Goal: Book appointment/travel/reservation

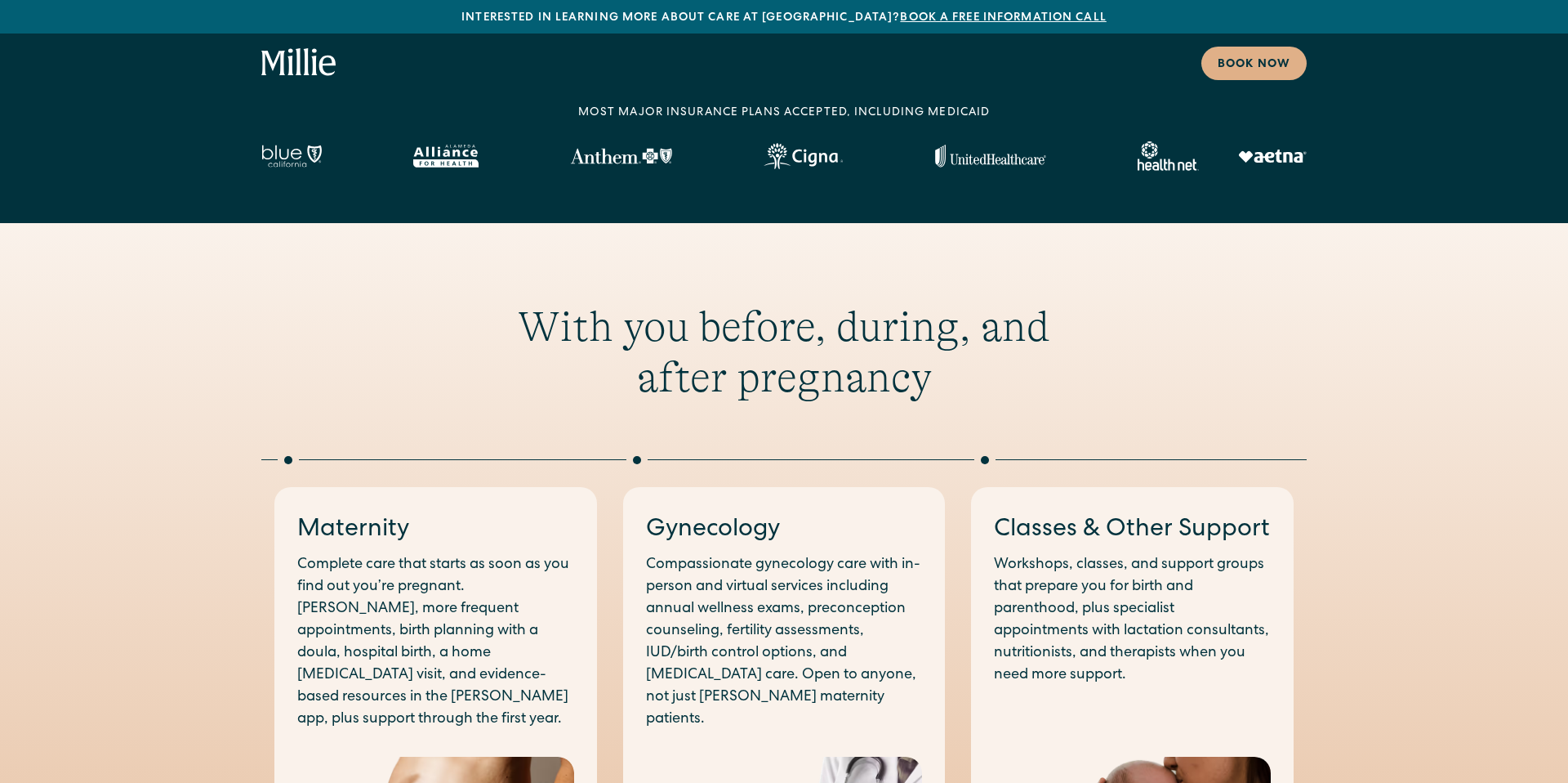
scroll to position [217, 0]
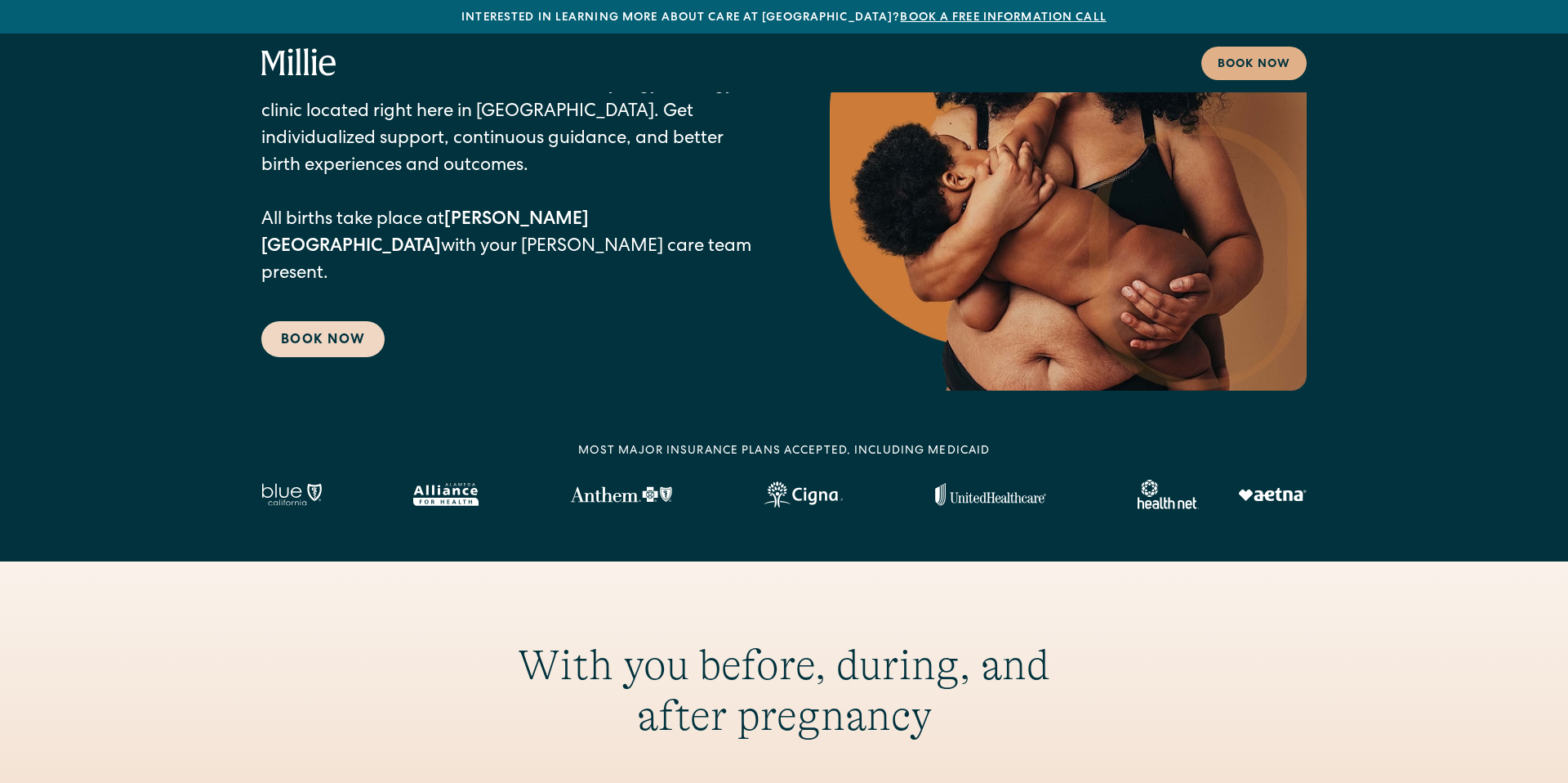
click at [348, 321] on link "Book Now" at bounding box center [322, 338] width 123 height 36
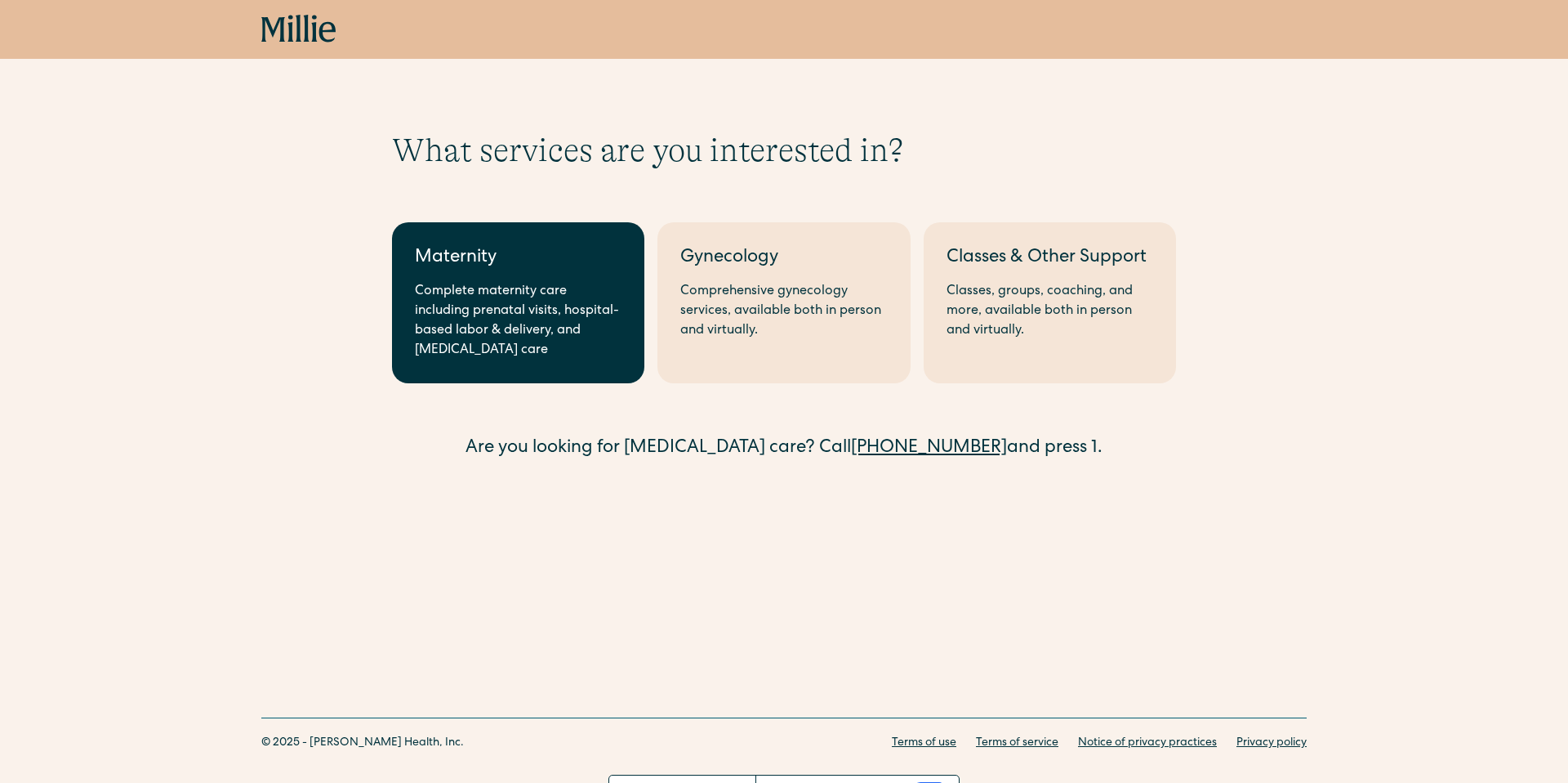
click at [455, 309] on div "Complete maternity care including prenatal visits, hospital-based labor & deliv…" at bounding box center [518, 321] width 206 height 79
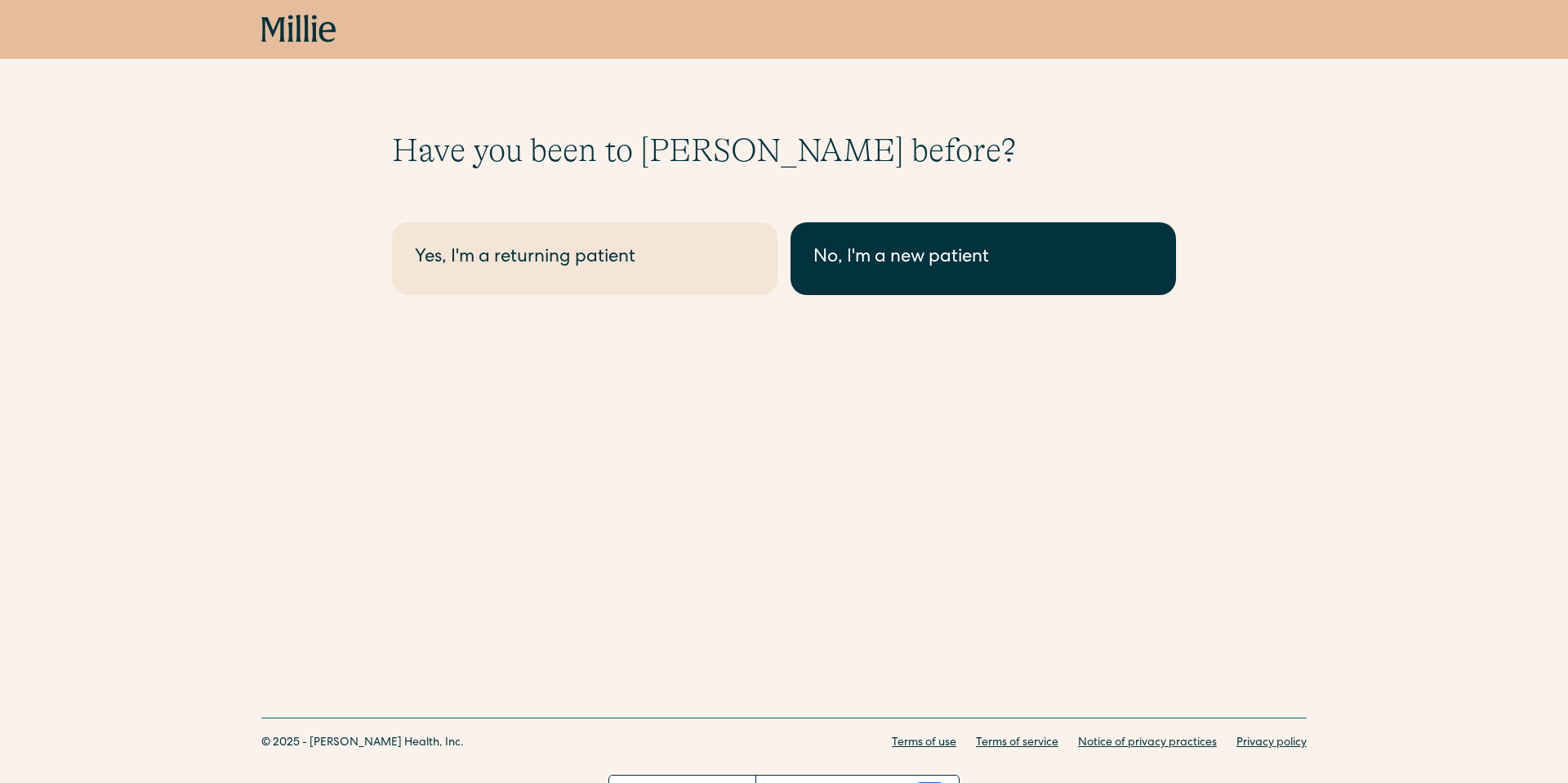
click at [822, 291] on link "No, I'm a new patient" at bounding box center [984, 259] width 385 height 73
